Goal: Find specific page/section: Find specific page/section

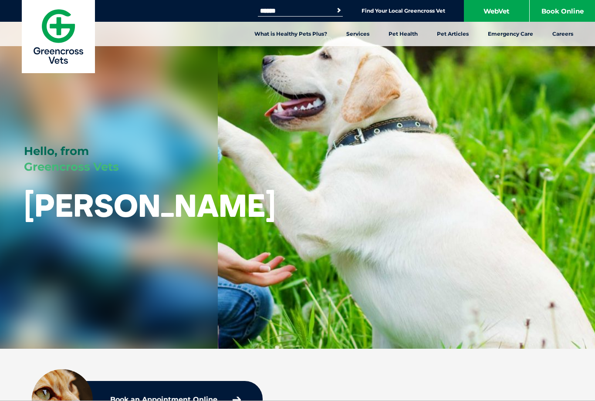
click at [396, 13] on link "Find Your Local Greencross Vet" at bounding box center [404, 10] width 84 height 7
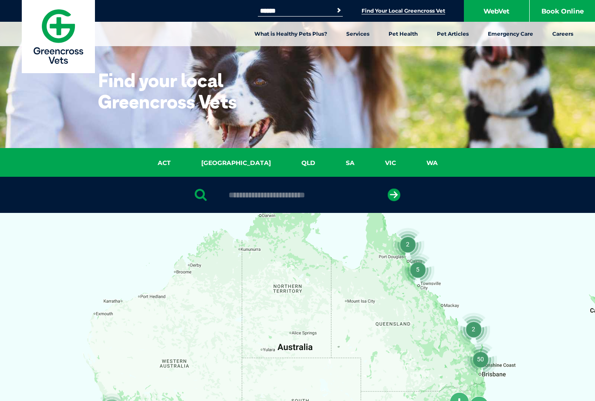
click at [267, 193] on input "text" at bounding box center [297, 195] width 146 height 9
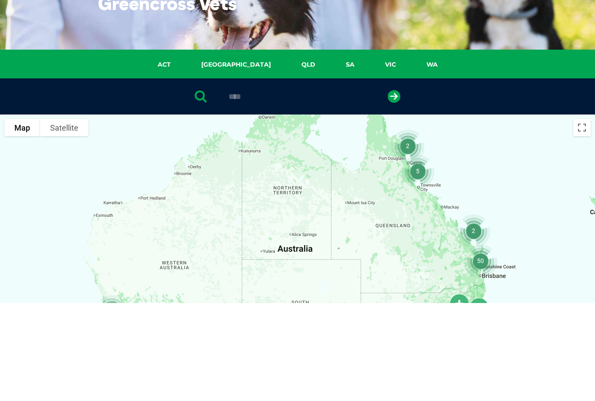
type input "****"
click at [394, 189] on button "submit" at bounding box center [394, 195] width 13 height 13
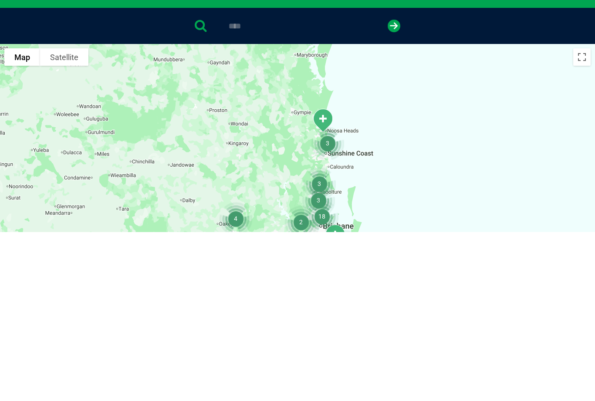
scroll to position [169, 0]
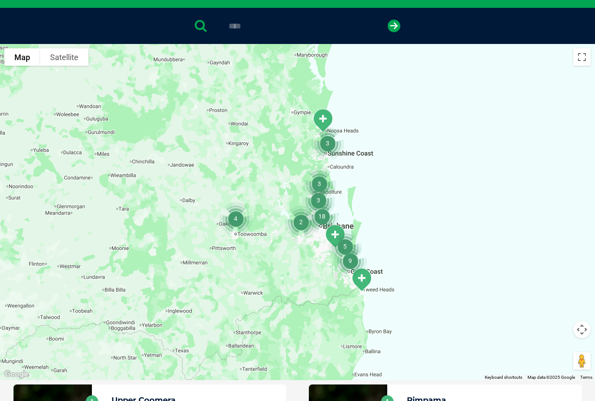
click at [503, 152] on div at bounding box center [297, 212] width 595 height 336
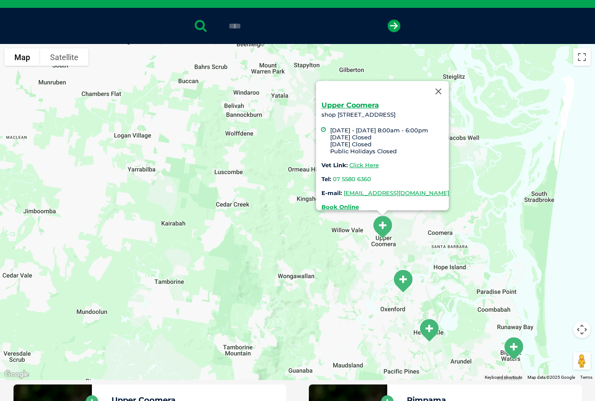
click at [325, 101] on link "Upper Coomera" at bounding box center [350, 105] width 58 height 8
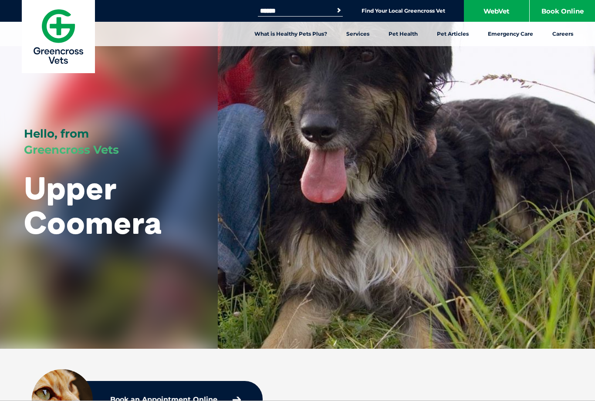
click at [342, 278] on div "Hello, from Greencross Vets Upper Coomera" at bounding box center [297, 174] width 595 height 349
click at [89, 101] on link "Wellness" at bounding box center [85, 98] width 27 height 7
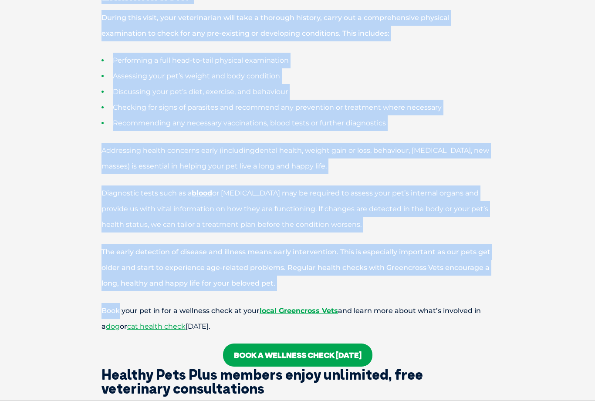
scroll to position [475, 0]
